Goal: Information Seeking & Learning: Check status

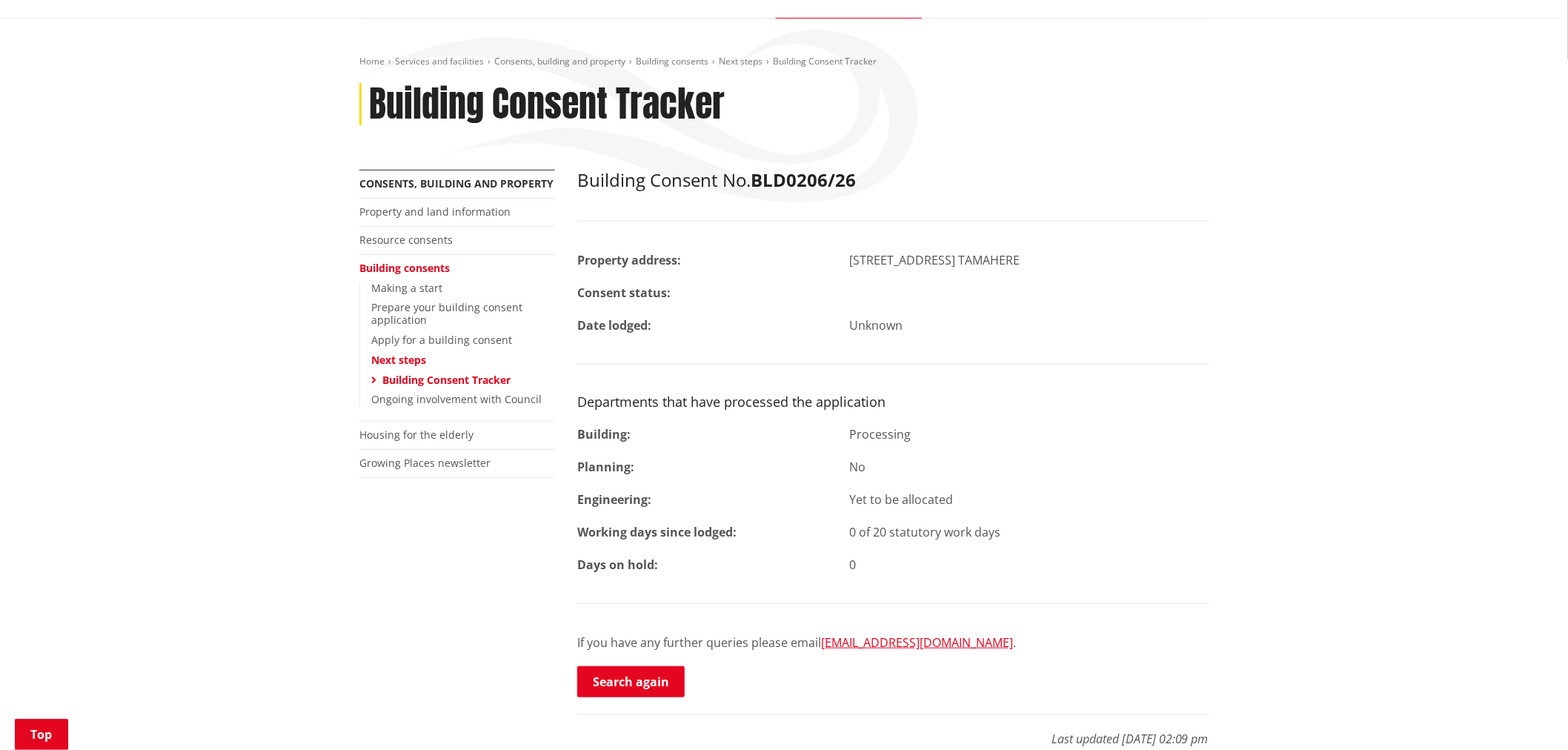
scroll to position [247, 0]
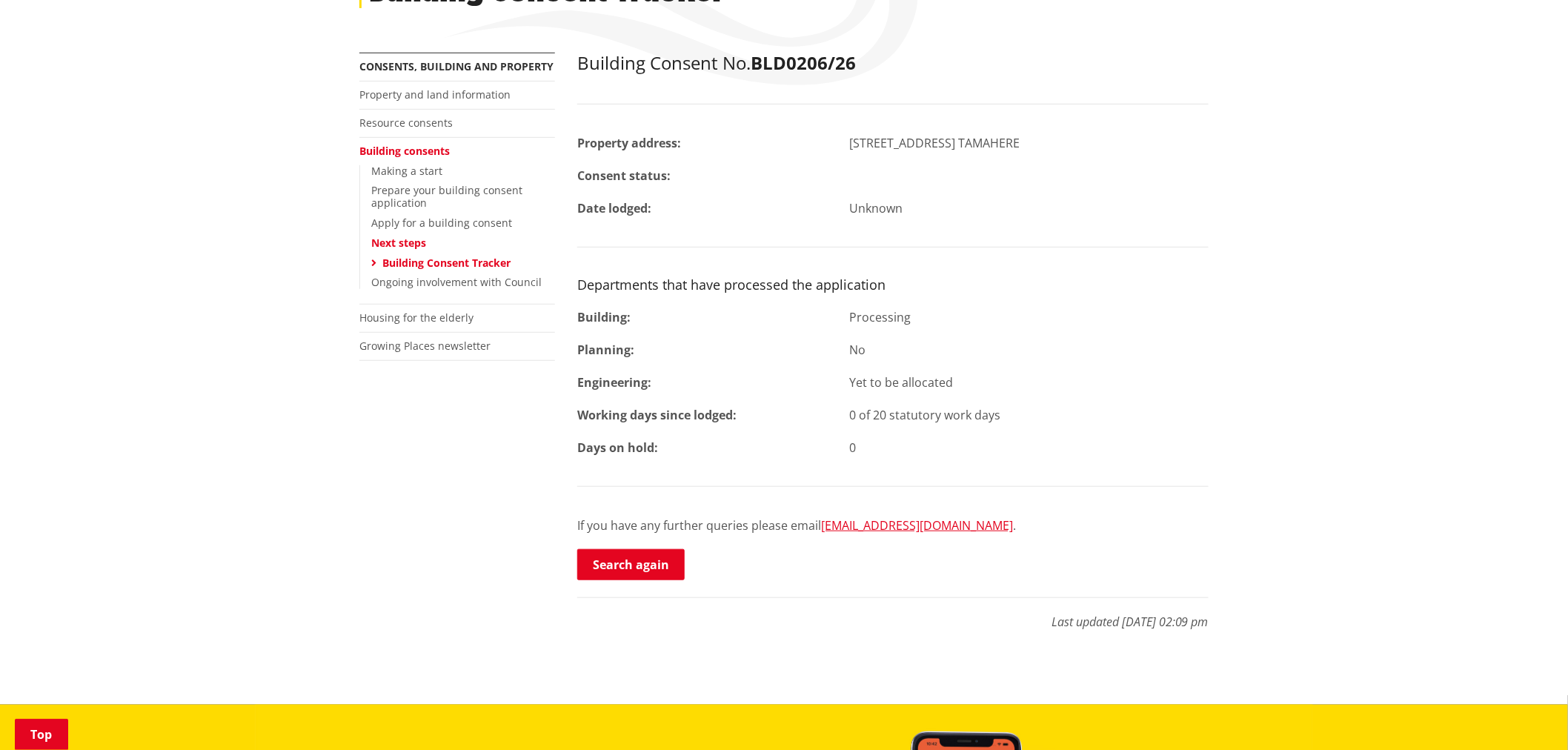
drag, startPoint x: 662, startPoint y: 563, endPoint x: 734, endPoint y: 430, distance: 151.2
click at [662, 563] on link "Search again" at bounding box center [630, 564] width 108 height 31
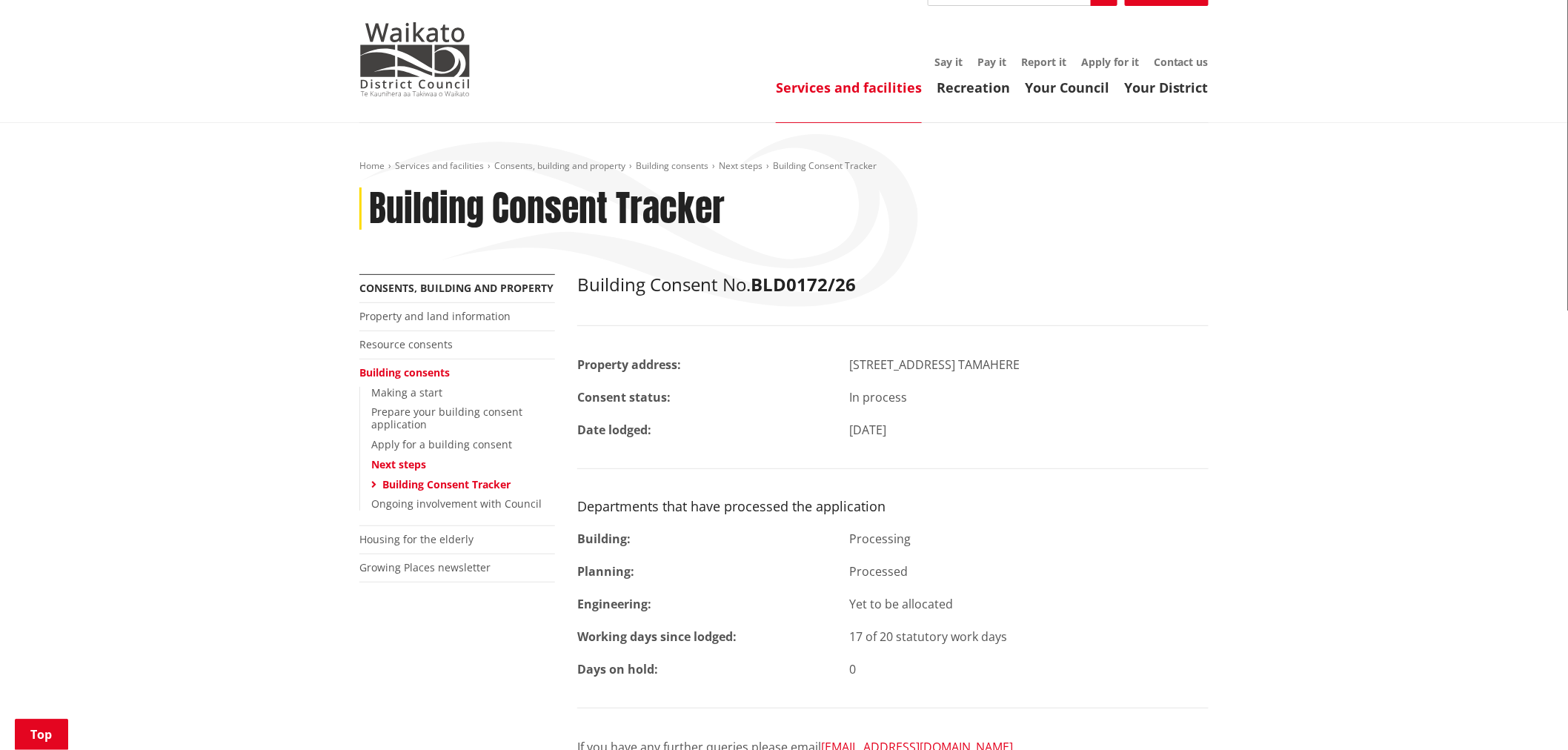
scroll to position [164, 0]
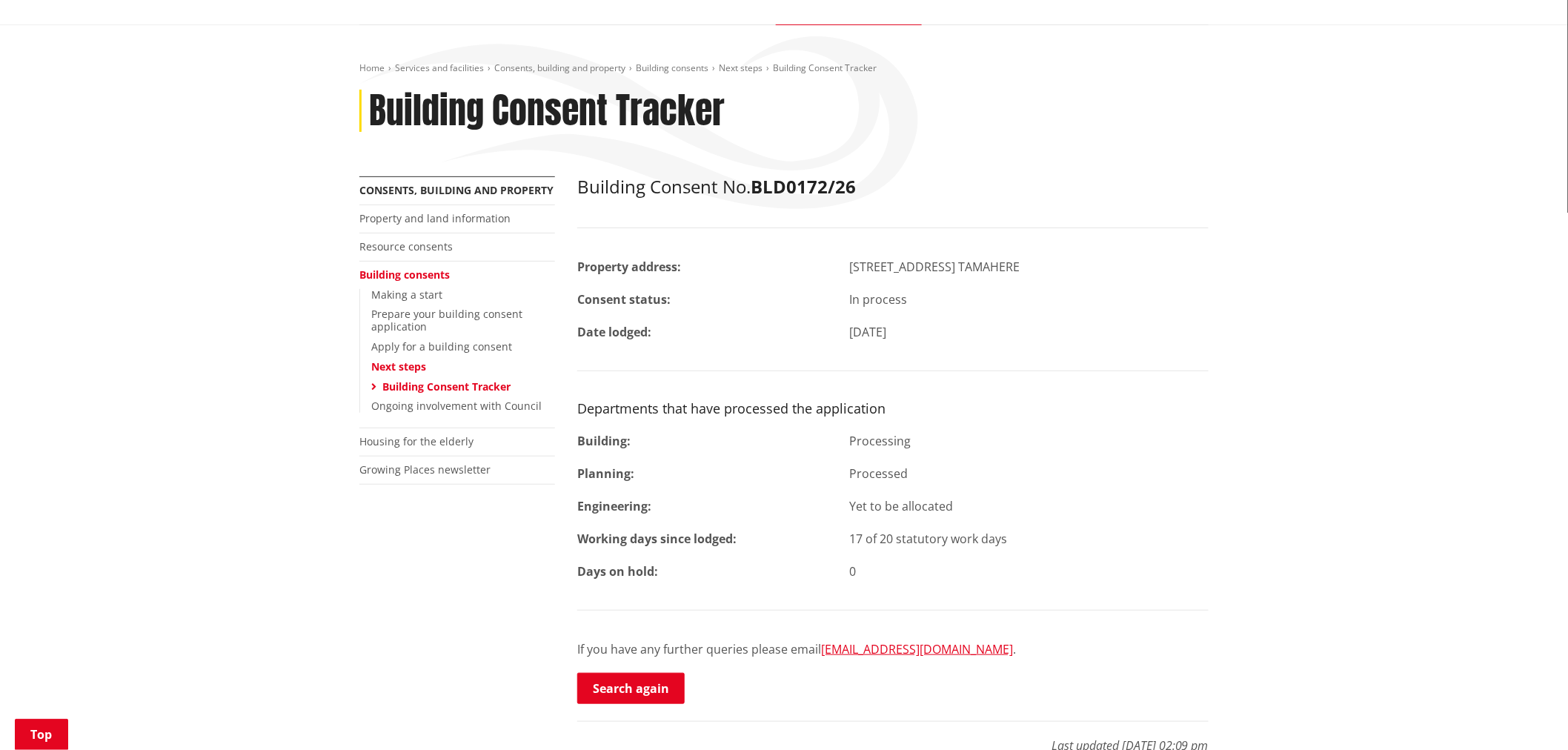
drag, startPoint x: 668, startPoint y: 682, endPoint x: 674, endPoint y: 525, distance: 157.1
click at [668, 682] on link "Search again" at bounding box center [630, 688] width 108 height 31
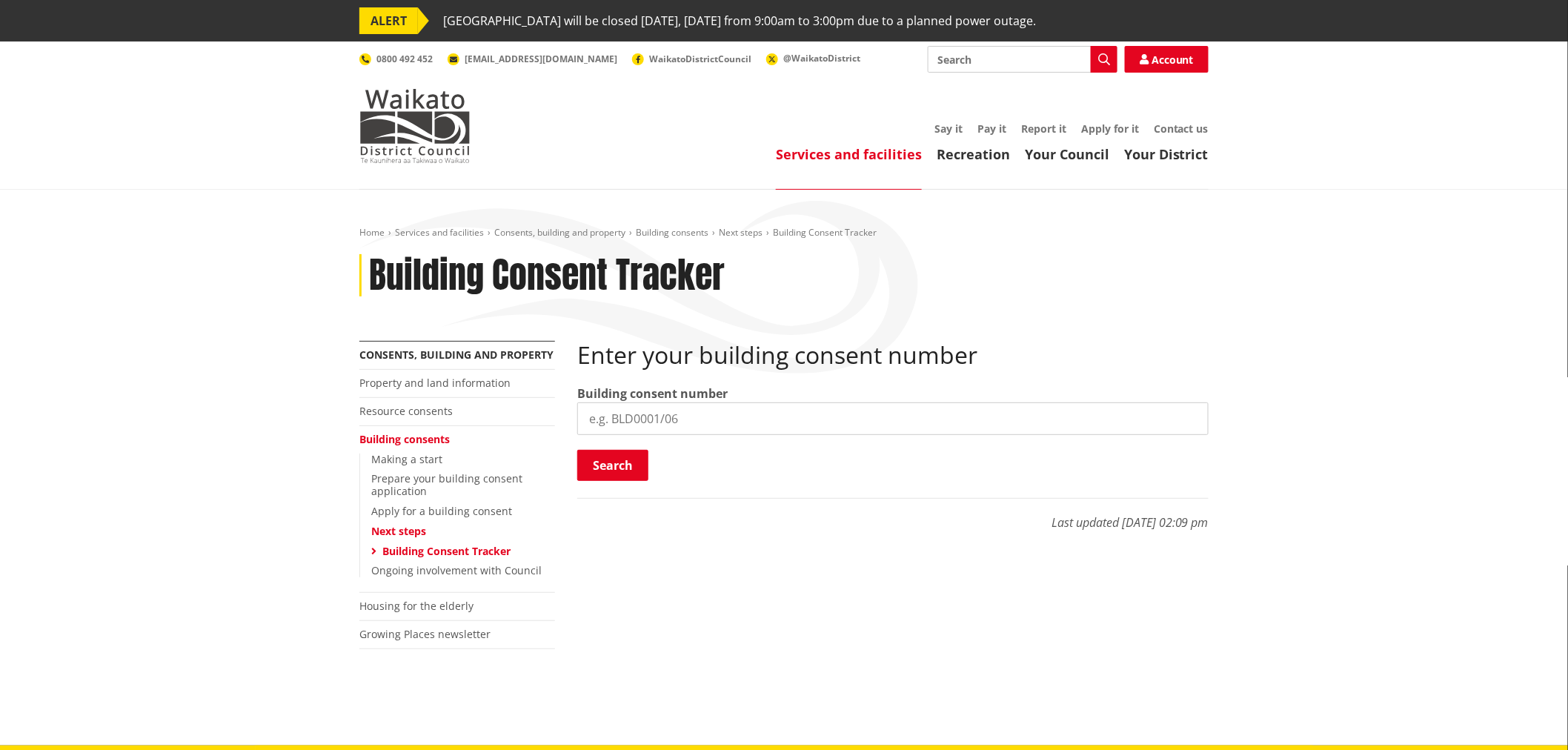
click at [619, 415] on input "search" at bounding box center [892, 418] width 631 height 33
paste input "BLD0206/26"
type input "BLD0206/26"
click at [630, 467] on button "Search" at bounding box center [613, 464] width 71 height 31
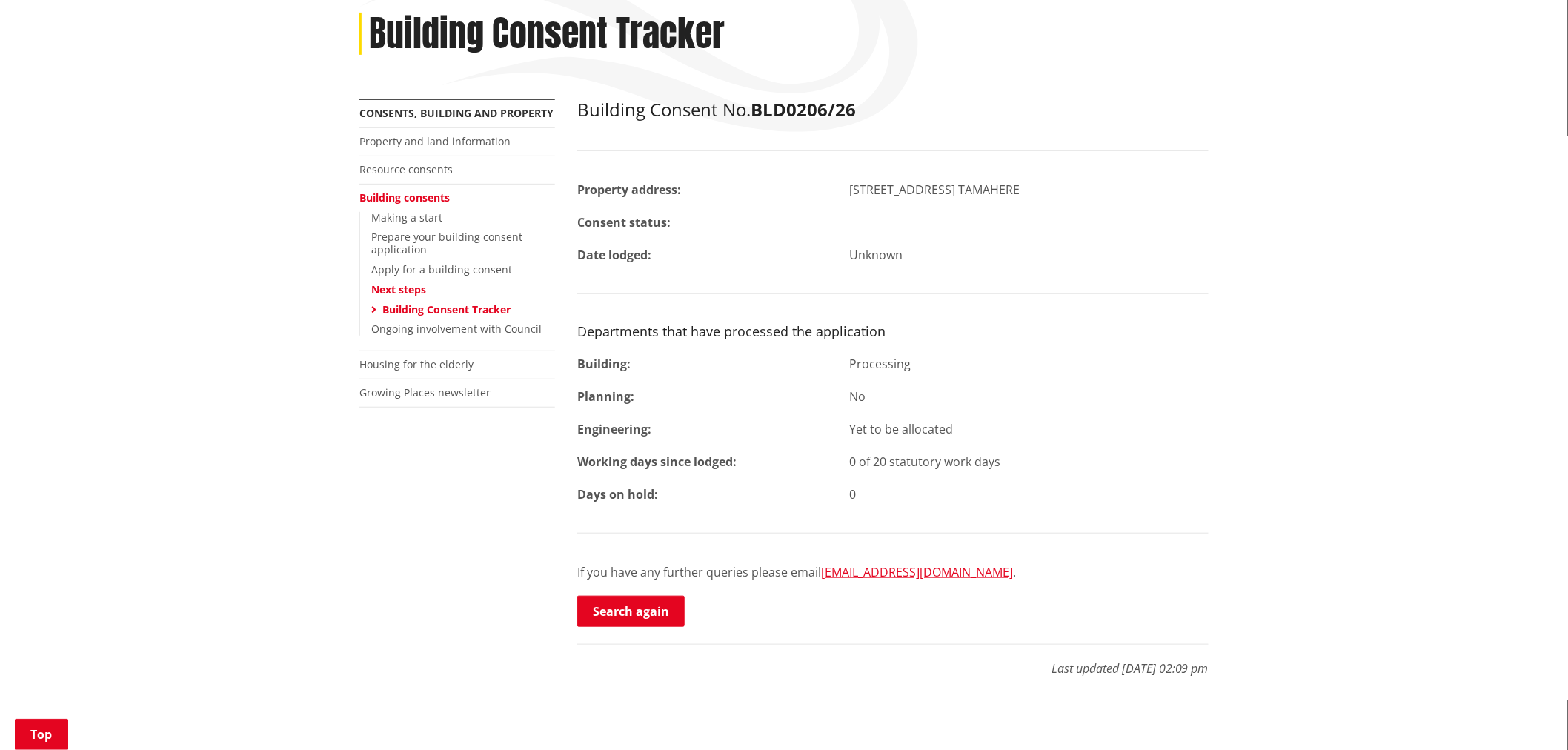
scroll to position [247, 0]
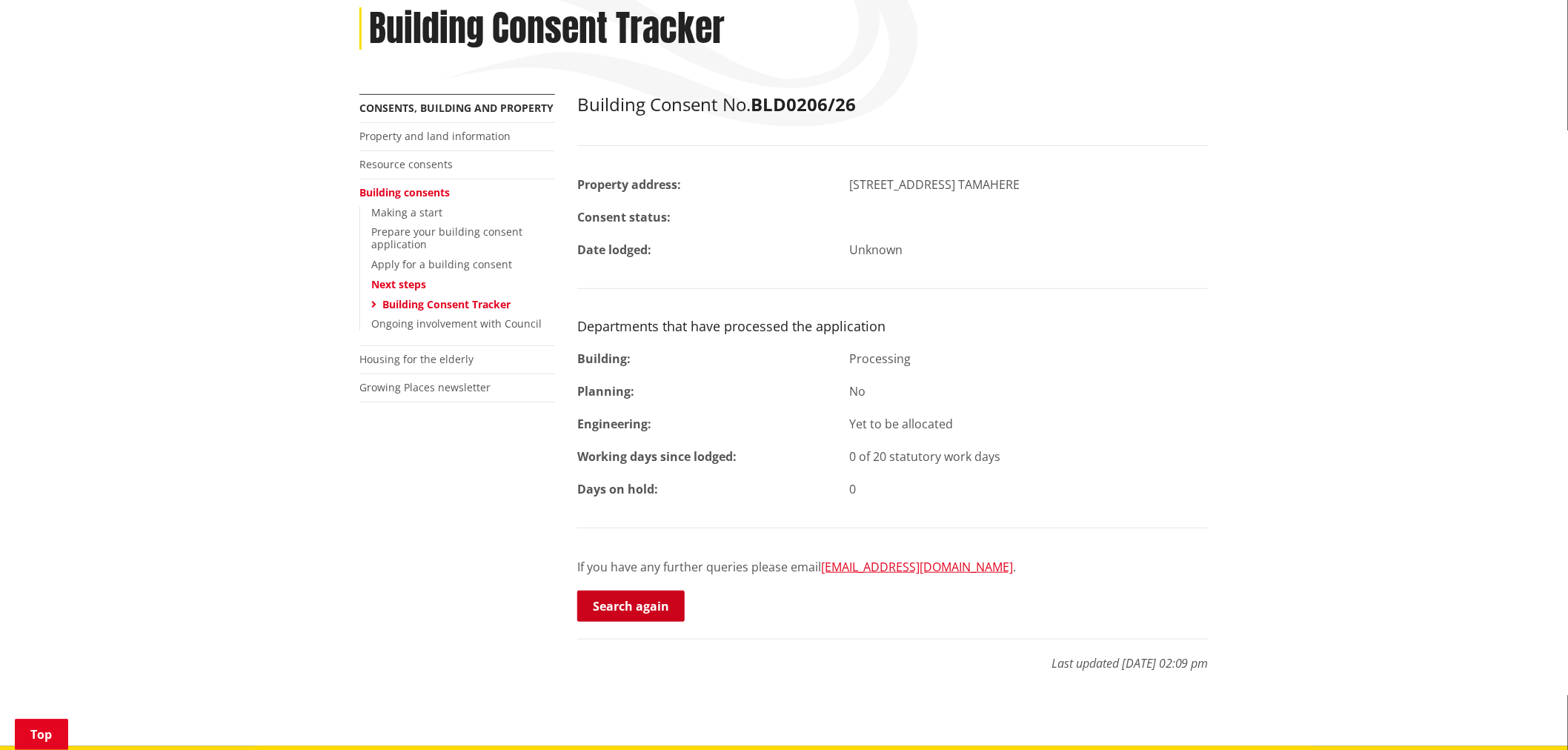
drag, startPoint x: 668, startPoint y: 624, endPoint x: 647, endPoint y: 608, distance: 26.4
click at [652, 608] on link "Search again" at bounding box center [630, 606] width 108 height 31
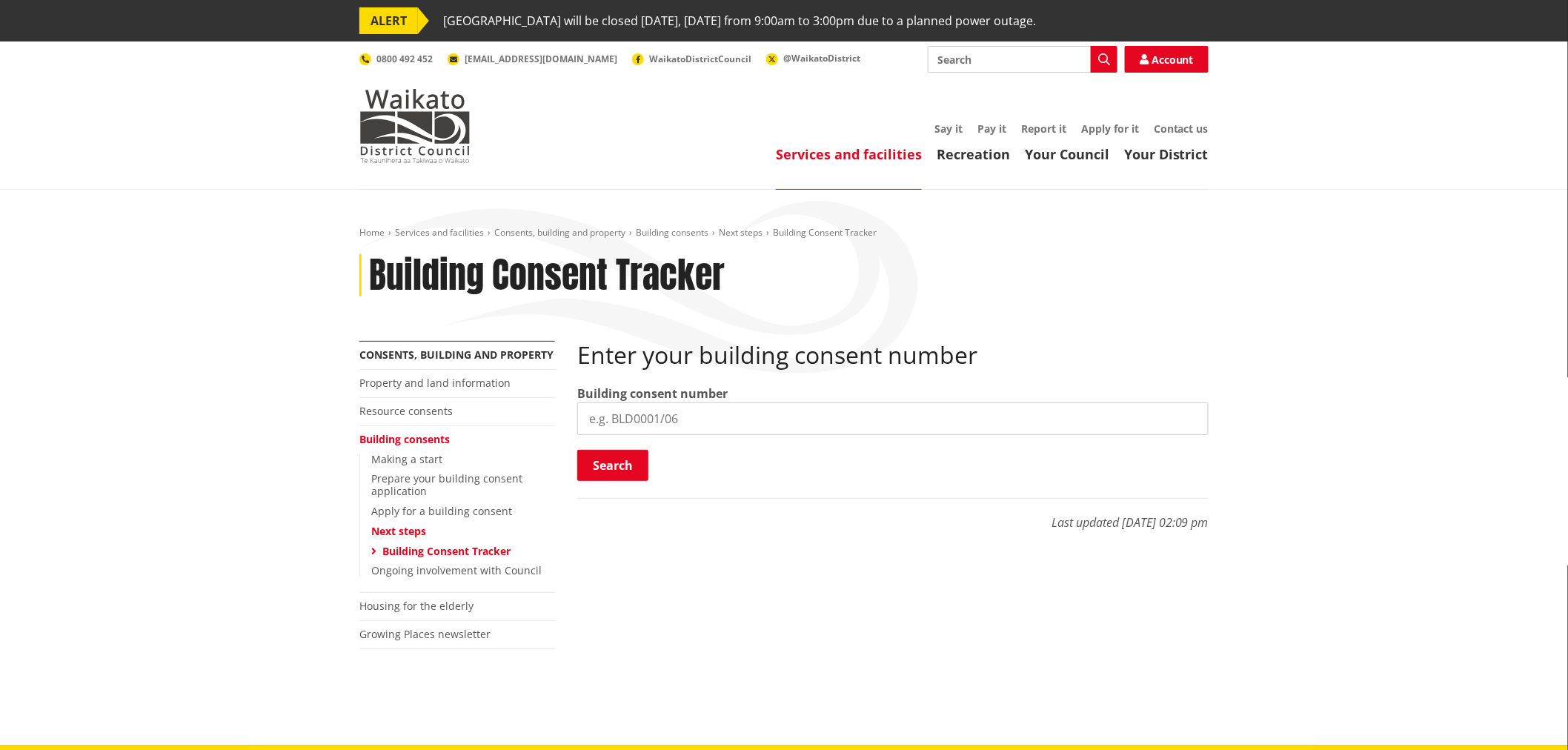
click at [693, 431] on input "search" at bounding box center [892, 418] width 631 height 33
paste input "BLD0260/26"
type input "BLD0260/26"
click at [628, 469] on button "Search" at bounding box center [613, 464] width 71 height 31
